Goal: Information Seeking & Learning: Learn about a topic

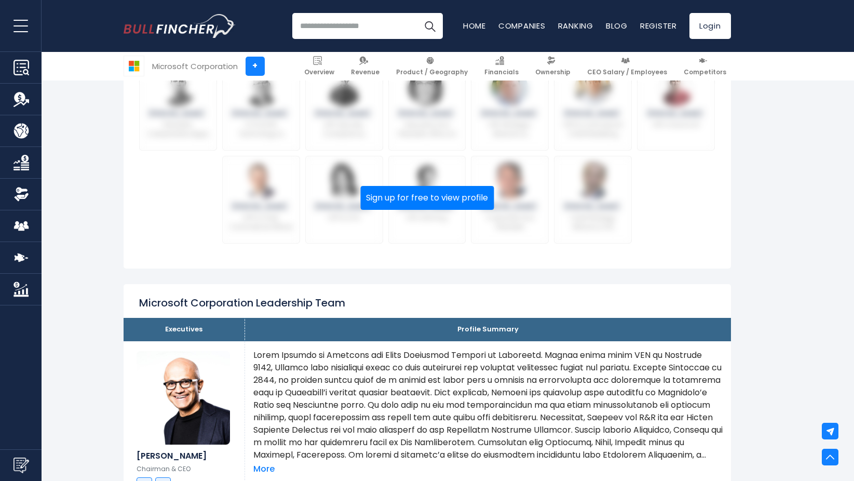
scroll to position [311, 0]
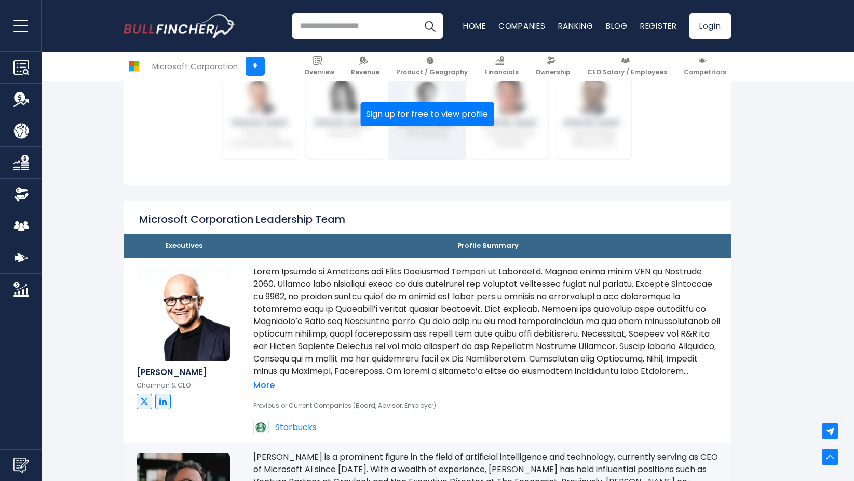
scroll to position [676, 0]
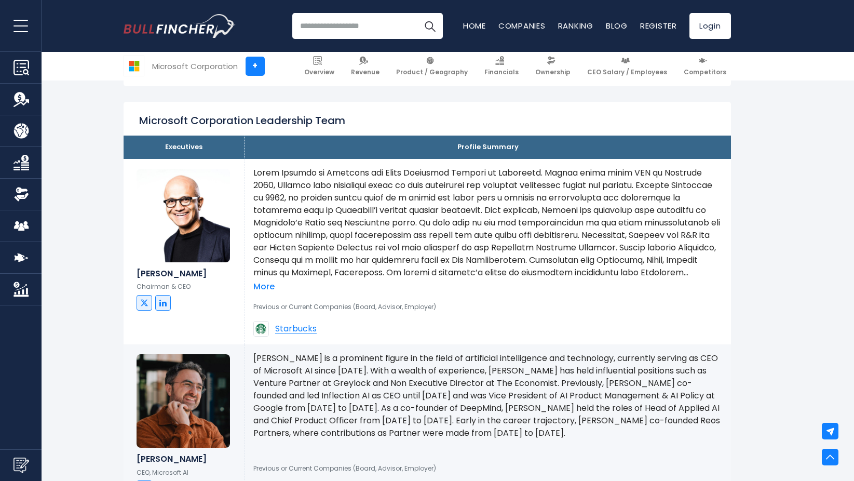
click at [294, 175] on p at bounding box center [487, 223] width 469 height 112
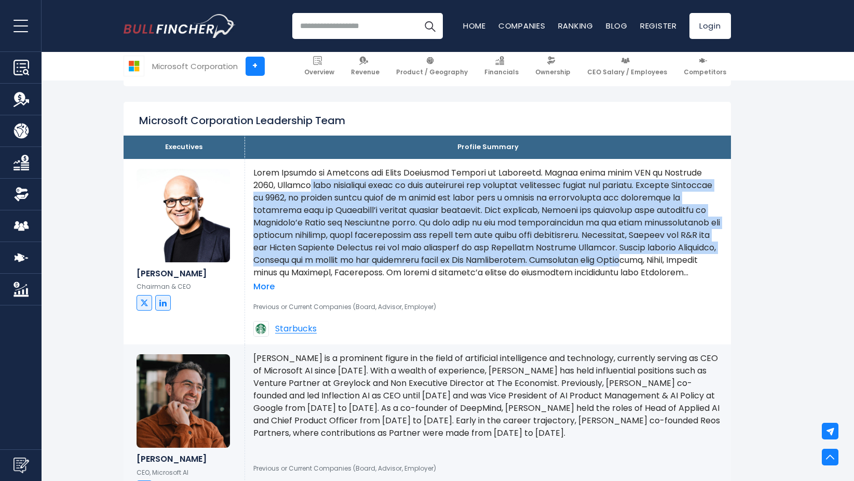
drag, startPoint x: 286, startPoint y: 186, endPoint x: 295, endPoint y: 270, distance: 85.1
click at [295, 270] on p at bounding box center [487, 223] width 469 height 112
drag, startPoint x: 295, startPoint y: 270, endPoint x: 272, endPoint y: 283, distance: 26.5
click at [272, 283] on link "More" at bounding box center [263, 286] width 21 height 11
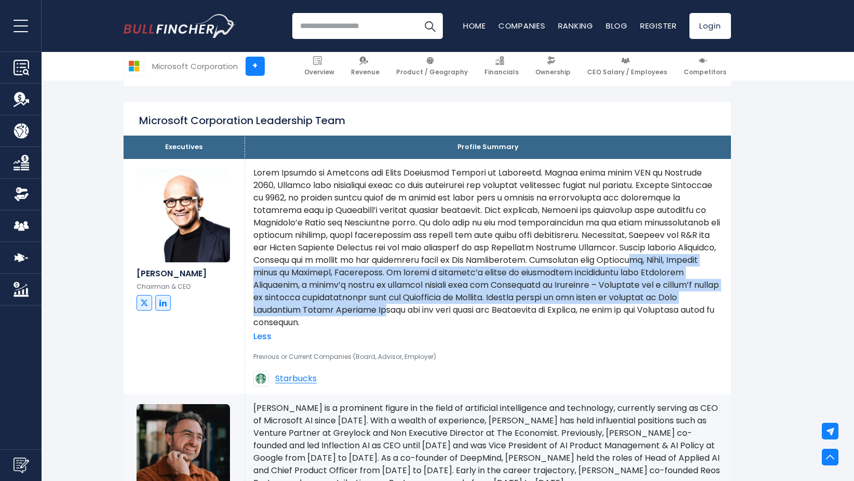
drag, startPoint x: 311, startPoint y: 269, endPoint x: 507, endPoint y: 306, distance: 199.8
click at [507, 306] on p at bounding box center [487, 248] width 469 height 162
click at [508, 306] on p at bounding box center [487, 248] width 469 height 162
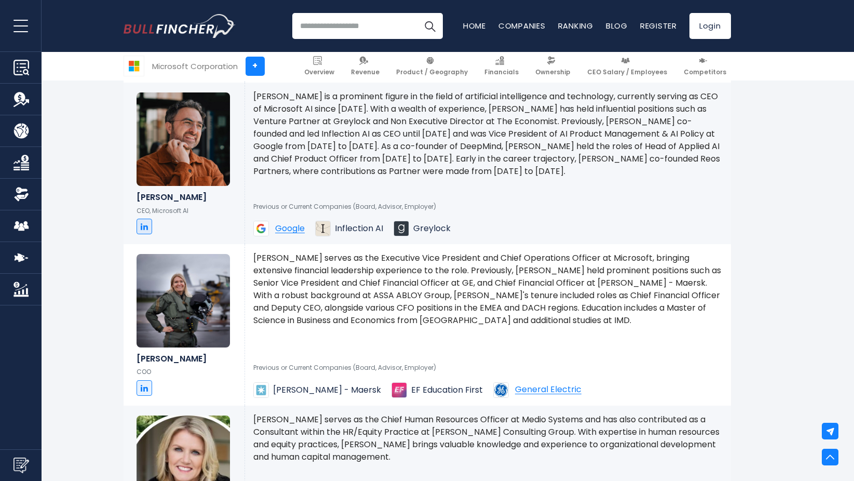
scroll to position [935, 0]
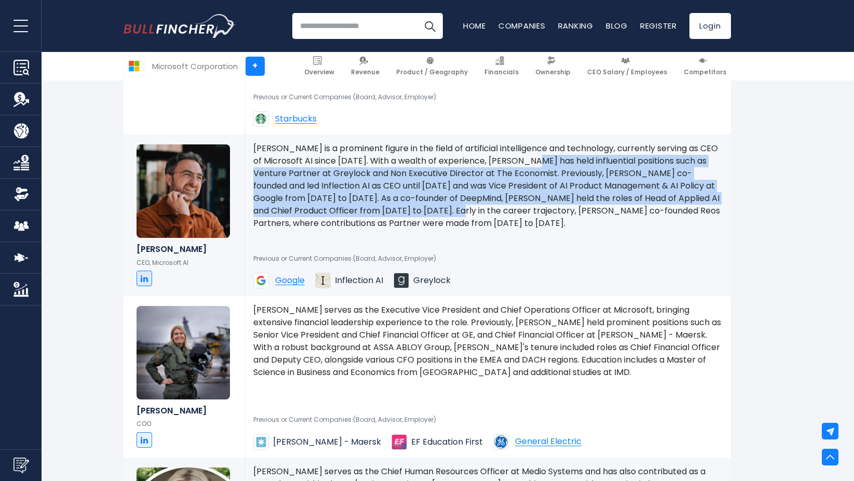
drag, startPoint x: 544, startPoint y: 158, endPoint x: 443, endPoint y: 208, distance: 112.4
click at [443, 208] on p "[PERSON_NAME] is a prominent figure in the field of artificial intelligence and…" at bounding box center [487, 185] width 469 height 87
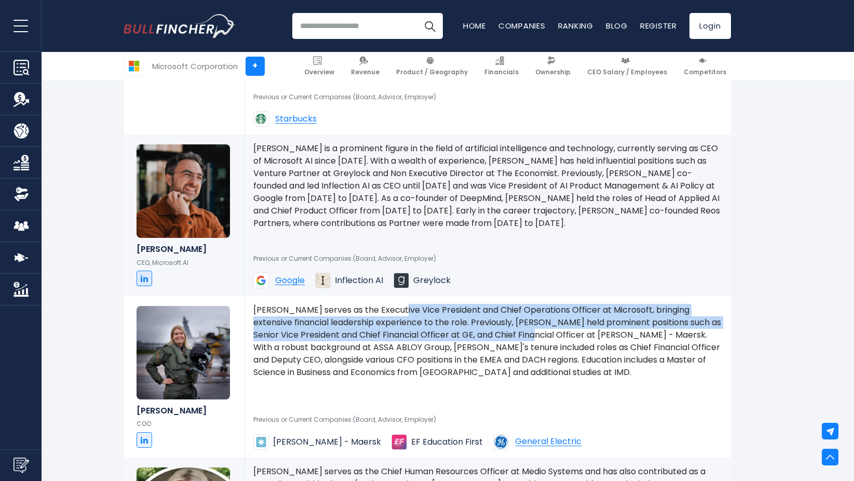
drag, startPoint x: 413, startPoint y: 316, endPoint x: 496, endPoint y: 338, distance: 85.5
click at [496, 338] on p "[PERSON_NAME] serves as the Executive Vice President and Chief Operations Offic…" at bounding box center [487, 341] width 469 height 75
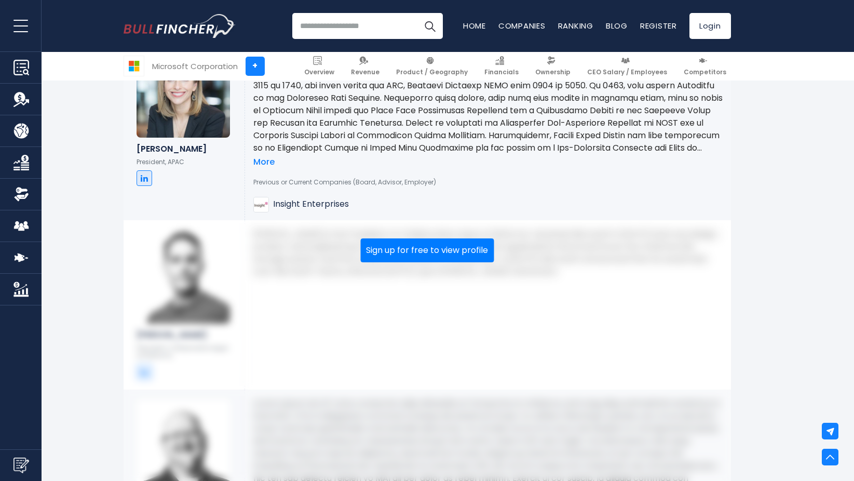
scroll to position [2078, 0]
